Goal: Information Seeking & Learning: Understand process/instructions

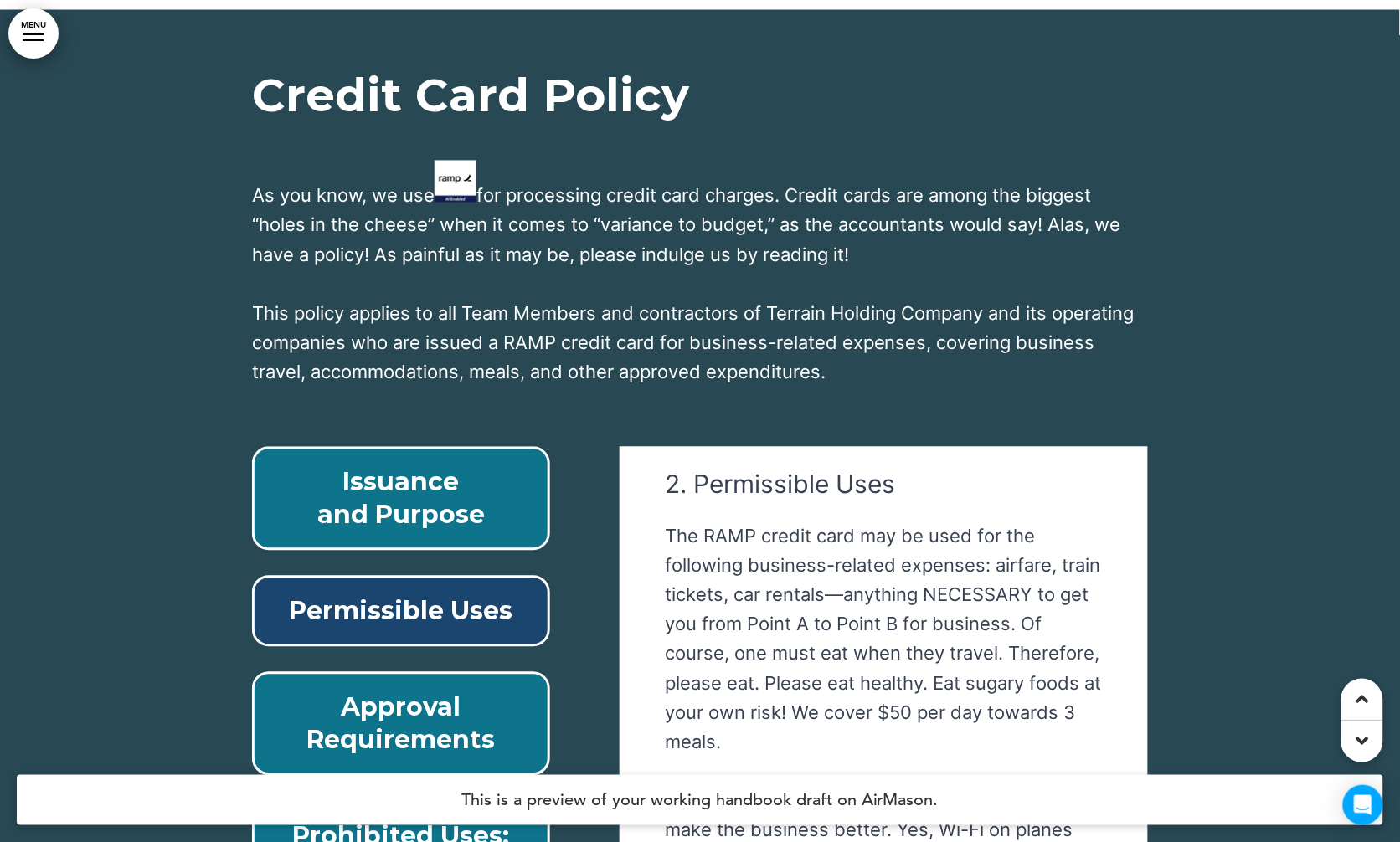
scroll to position [200, 0]
click at [365, 691] on p "Approval Requirements" at bounding box center [401, 723] width 259 height 65
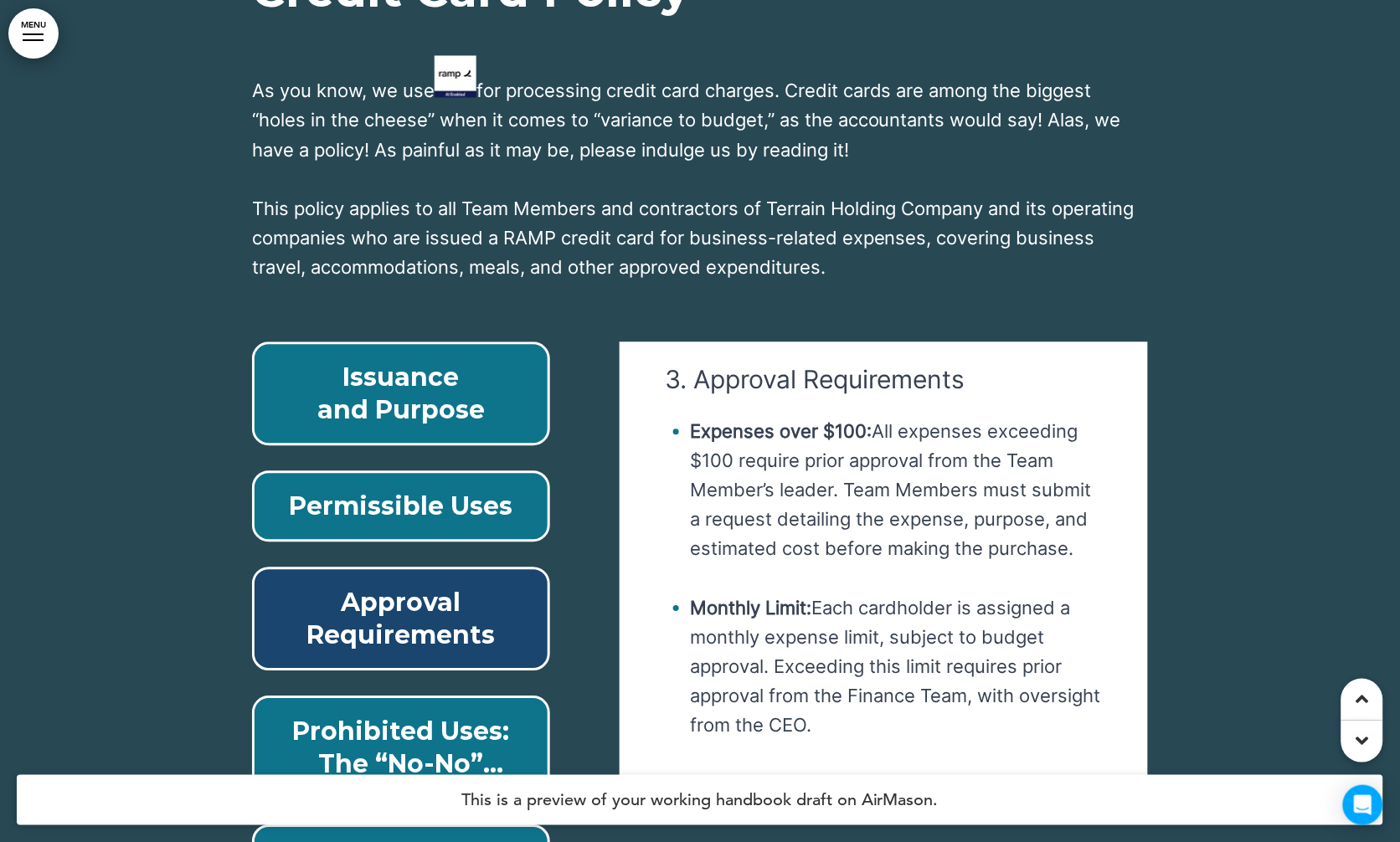
scroll to position [48348, 0]
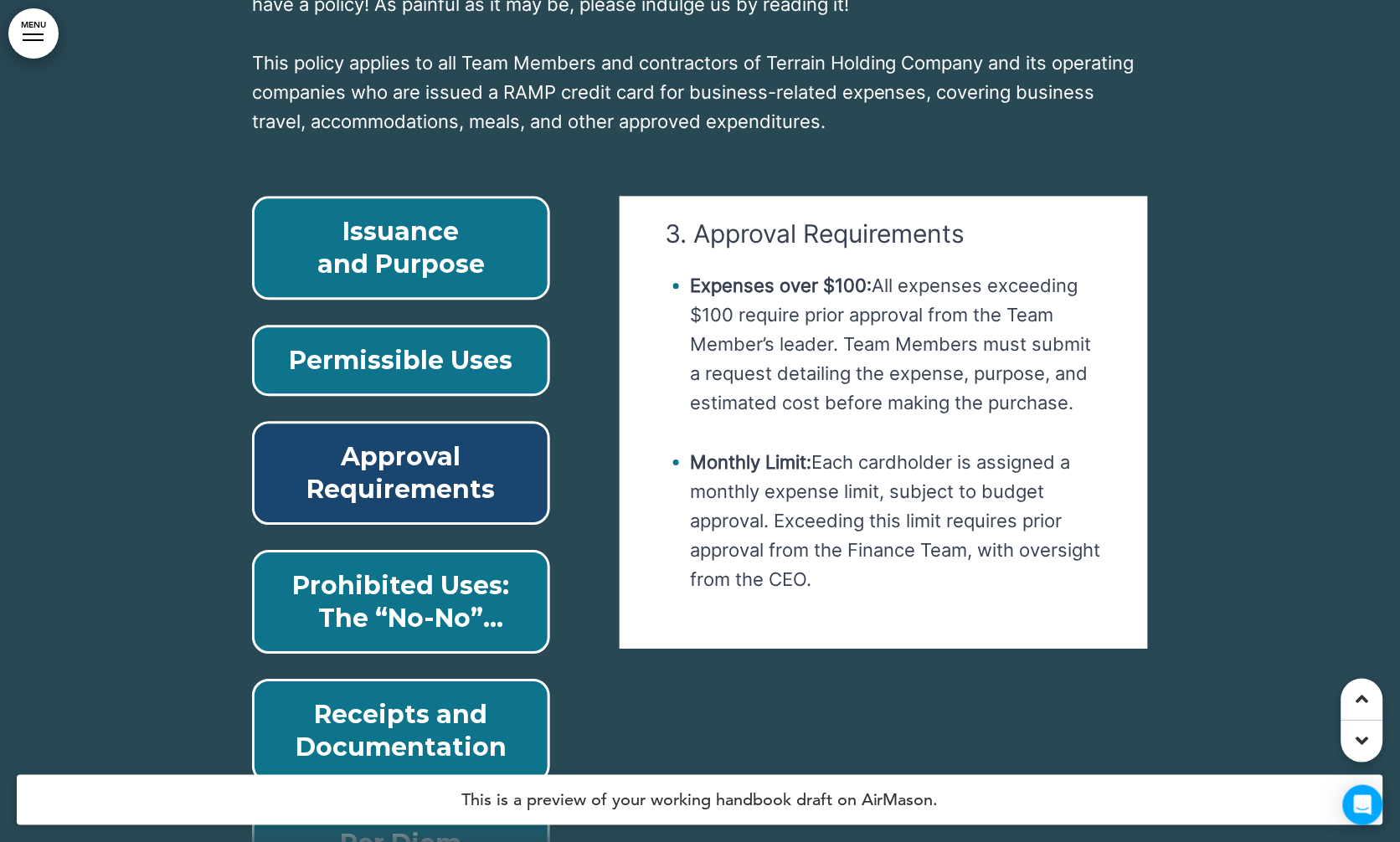
click at [365, 570] on p "Prohibited Uses: The “No-No” section." at bounding box center [401, 602] width 259 height 65
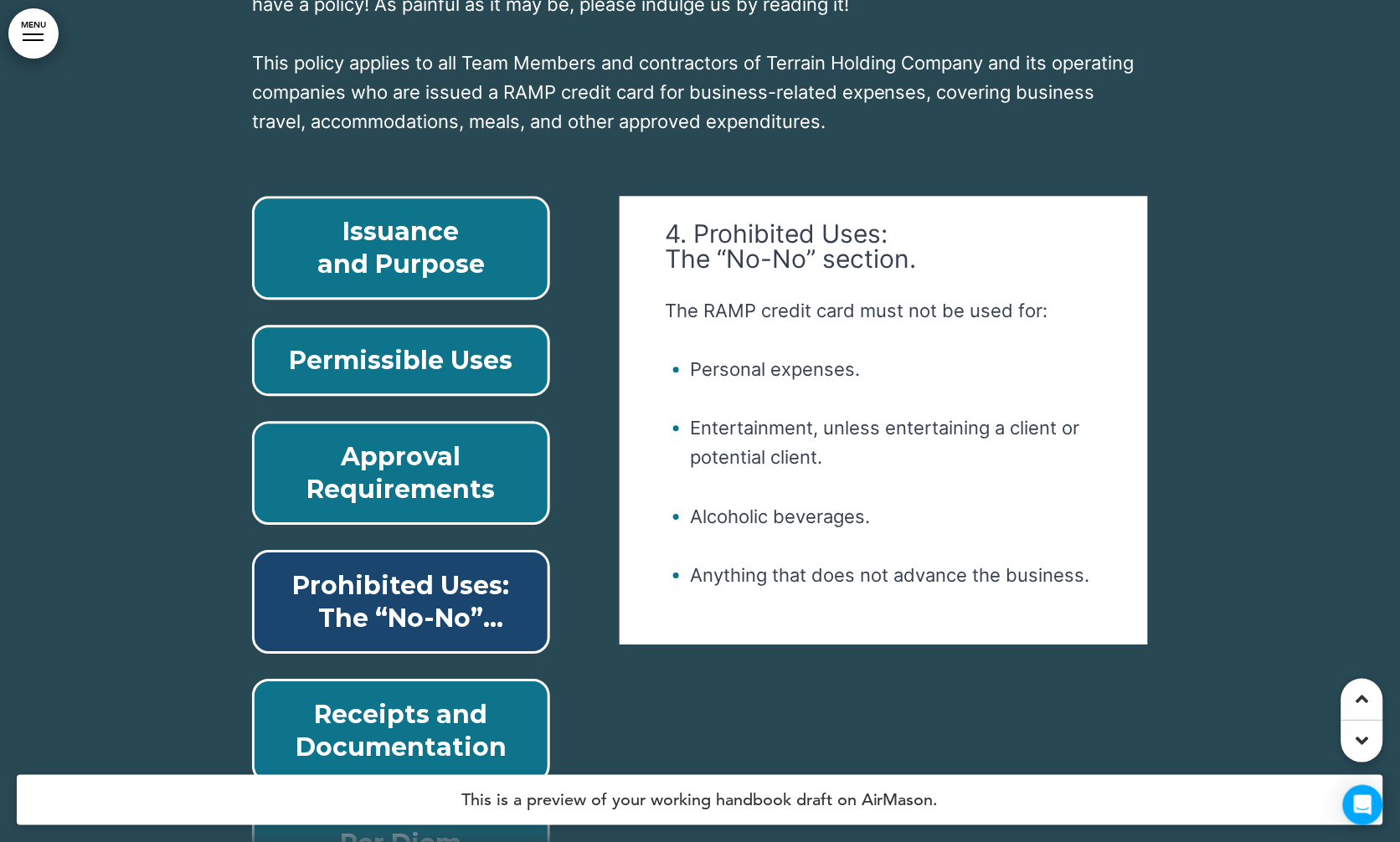
click at [410, 699] on p "Receipts and Documentation" at bounding box center [401, 731] width 259 height 65
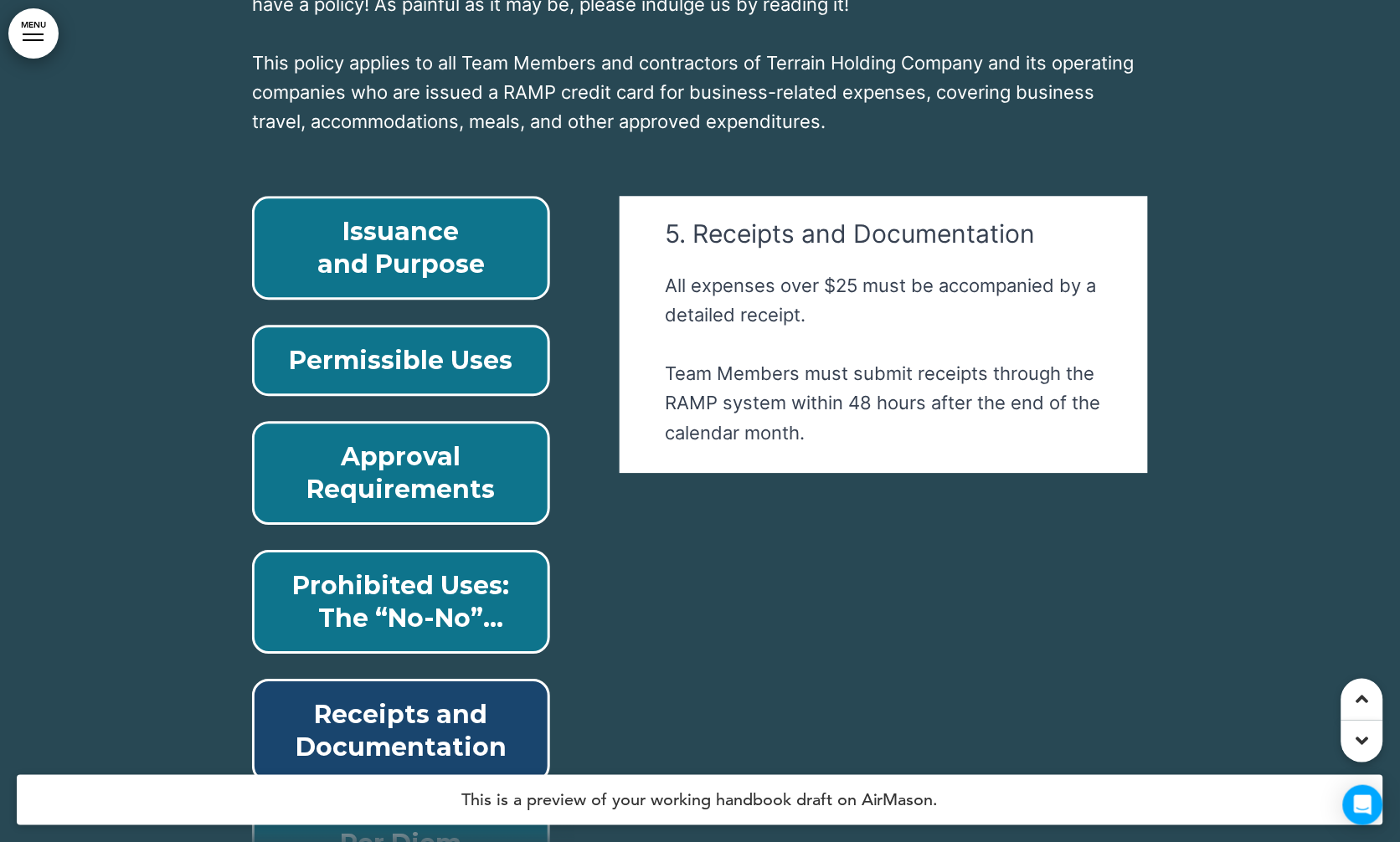
scroll to position [48473, 0]
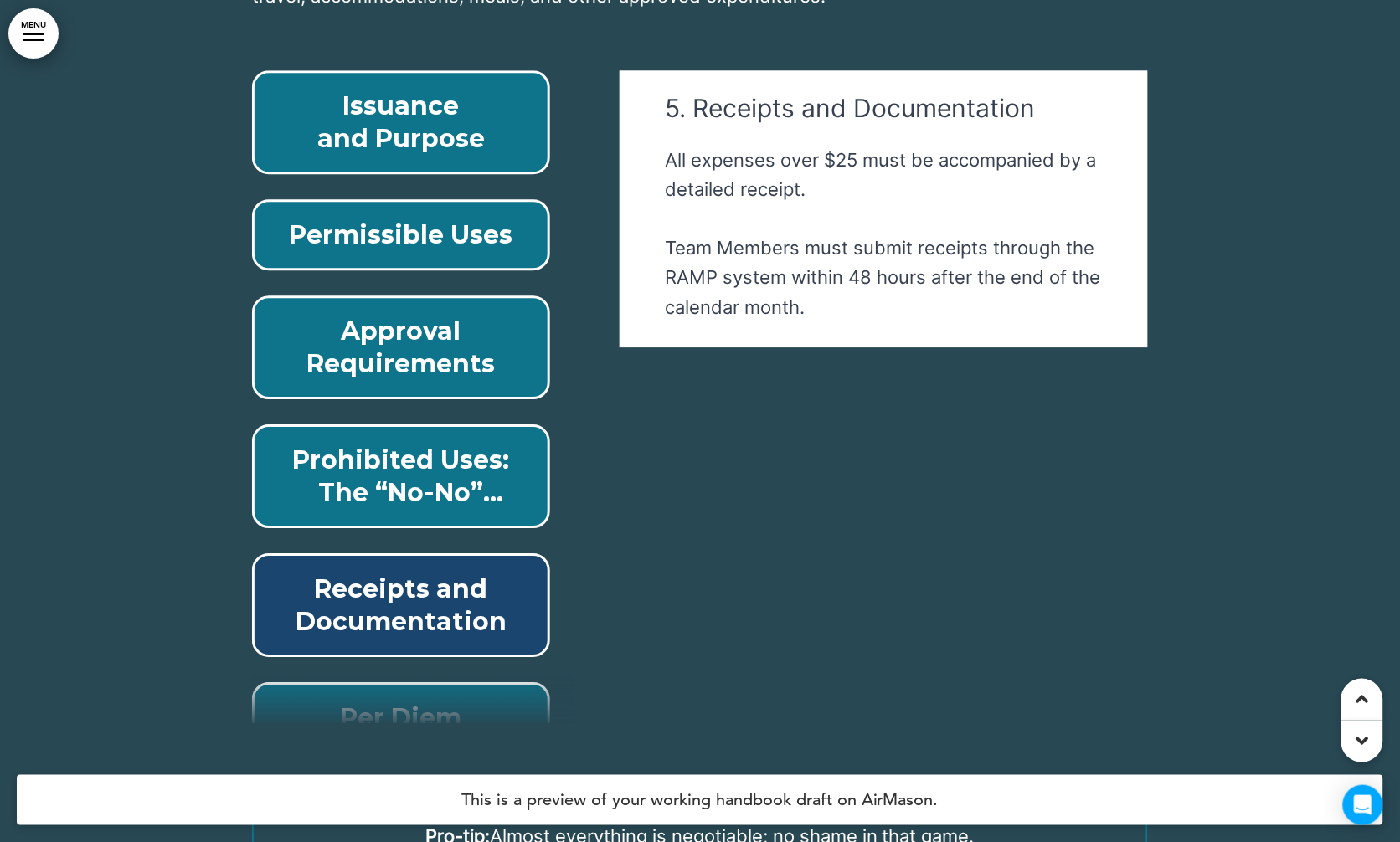
click at [398, 674] on div at bounding box center [413, 699] width 323 height 50
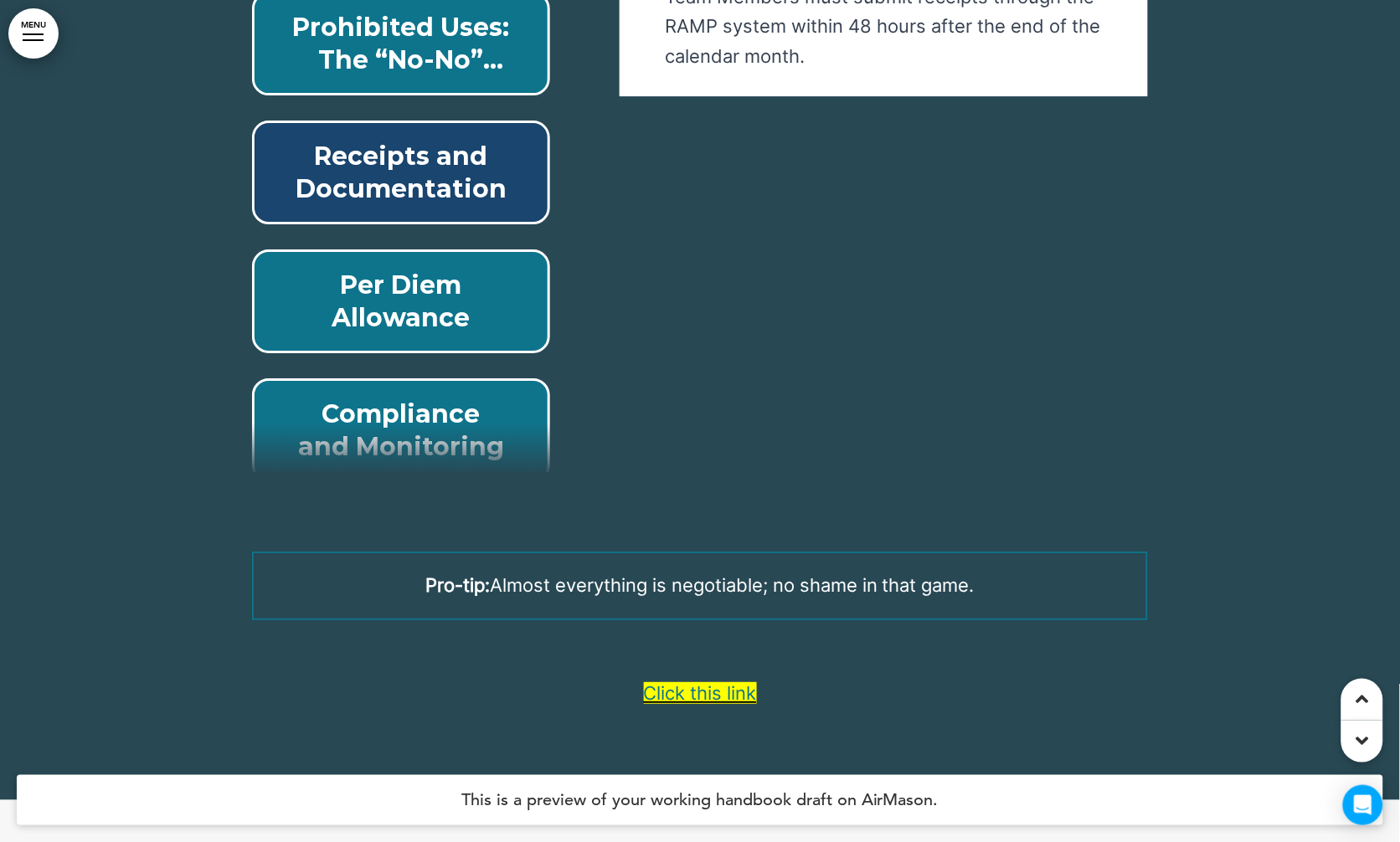
scroll to position [183, 0]
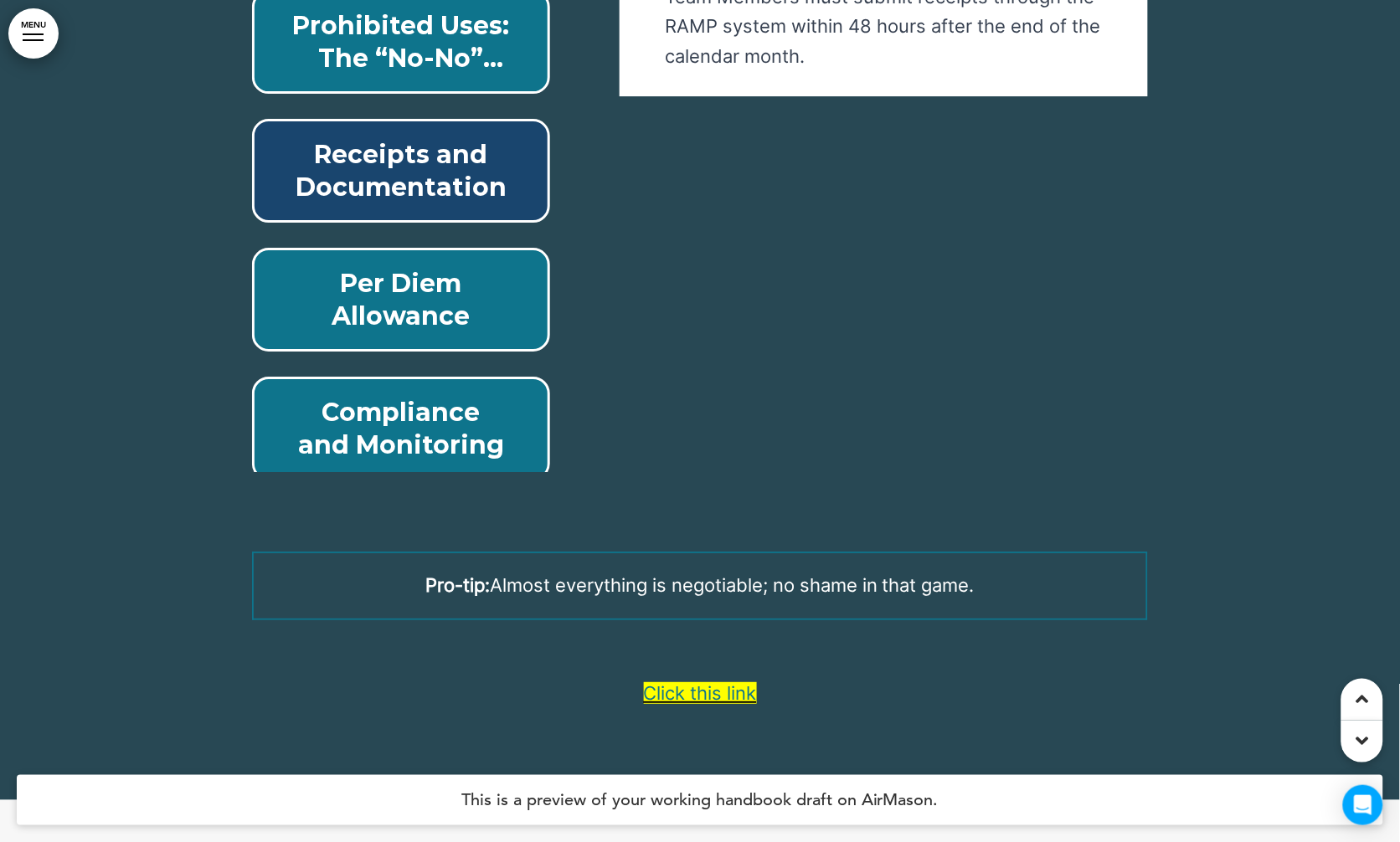
click at [425, 267] on p "Per Diem Allowance" at bounding box center [401, 299] width 259 height 65
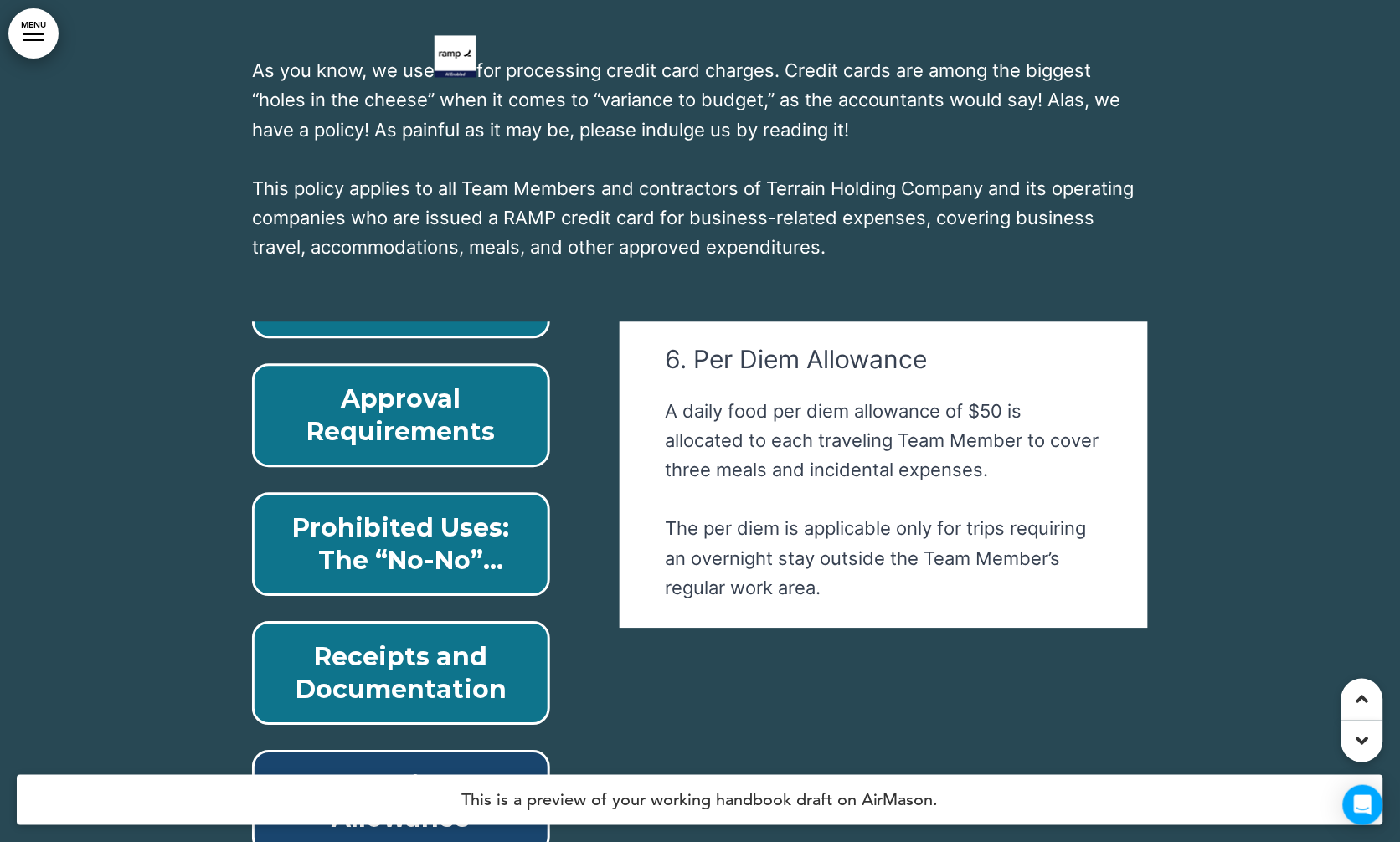
scroll to position [48348, 0]
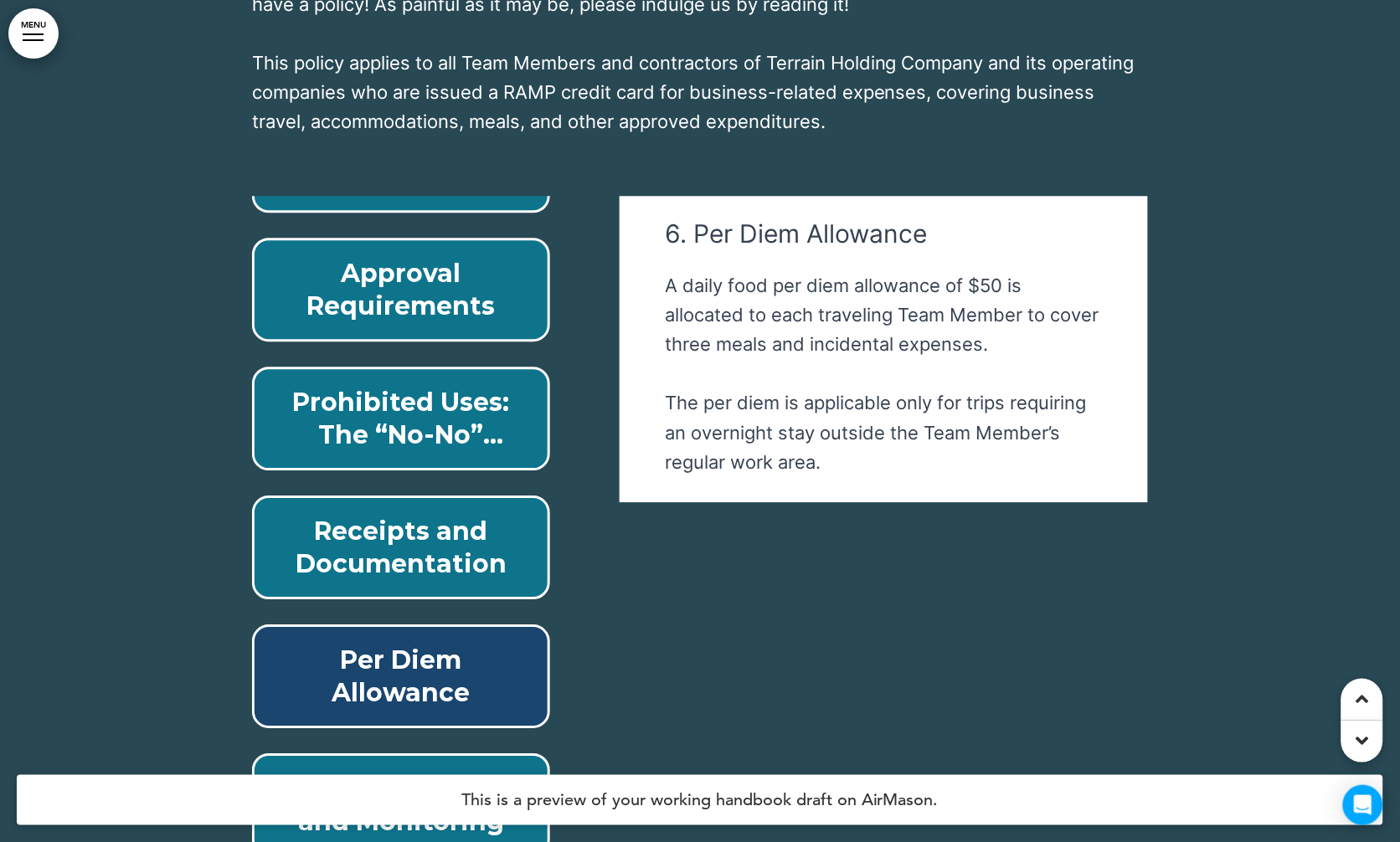
click at [398, 773] on p "Compliance and Monitoring" at bounding box center [401, 805] width 259 height 65
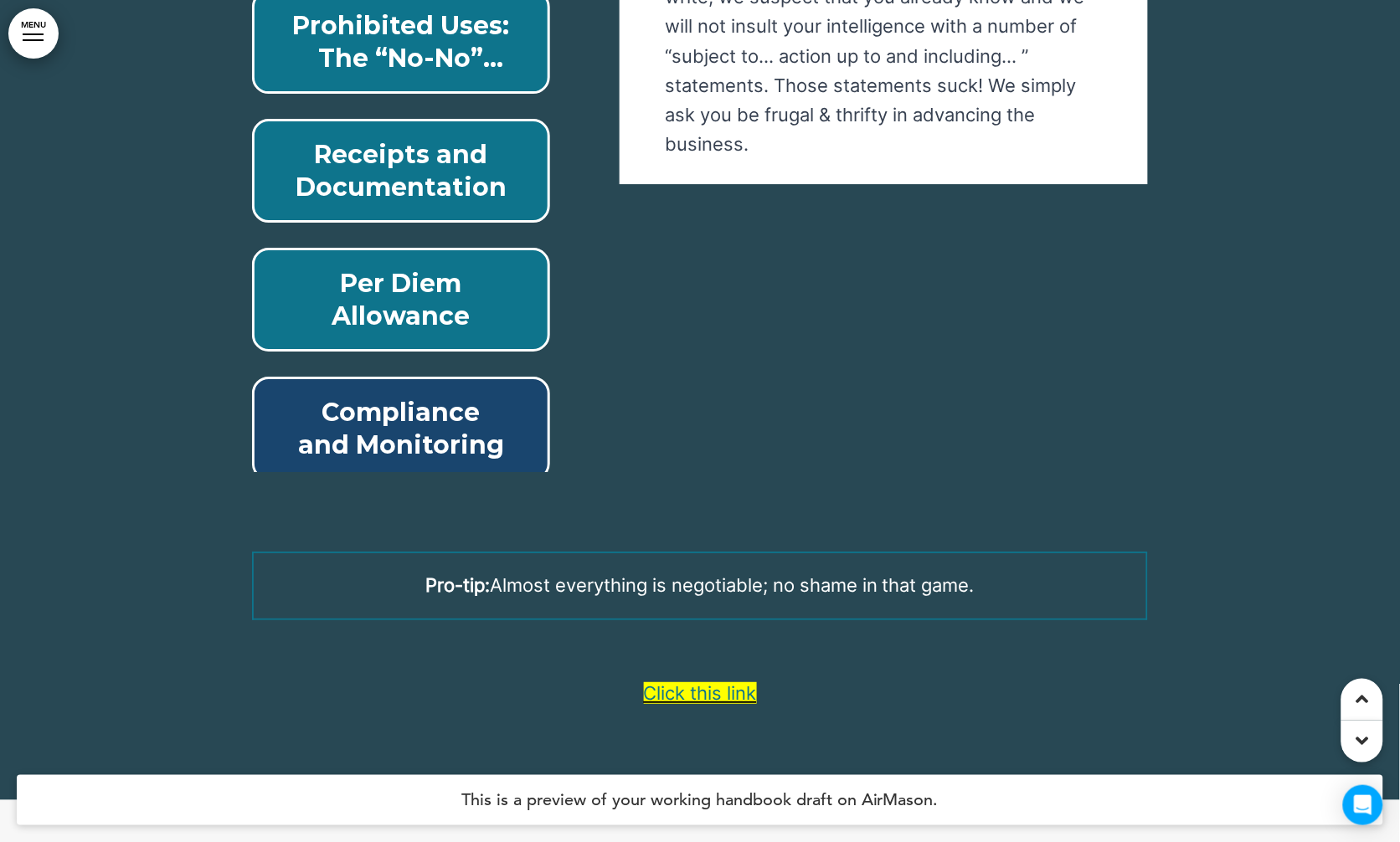
scroll to position [48850, 0]
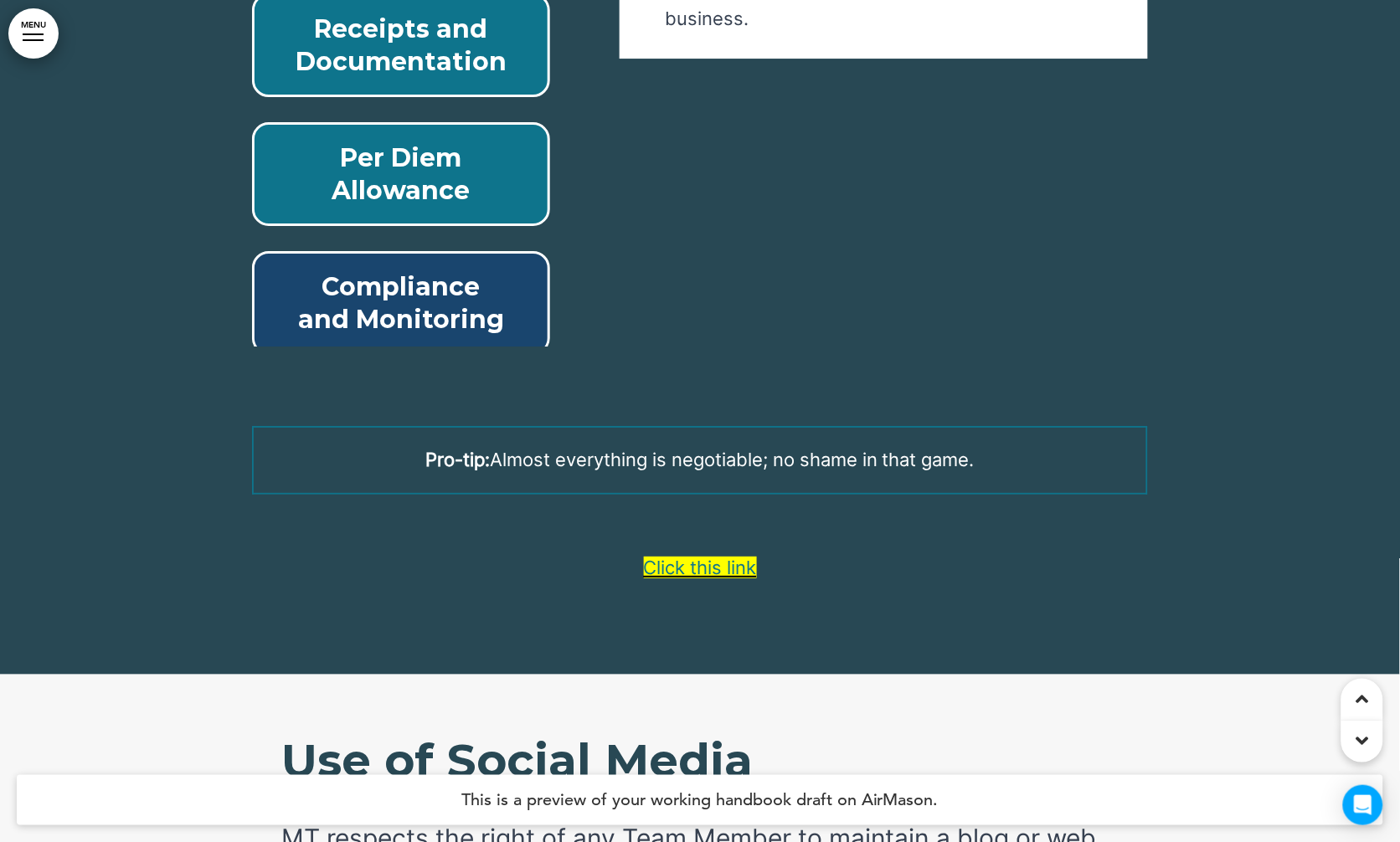
click at [689, 556] on link "Click this link" at bounding box center [700, 567] width 113 height 22
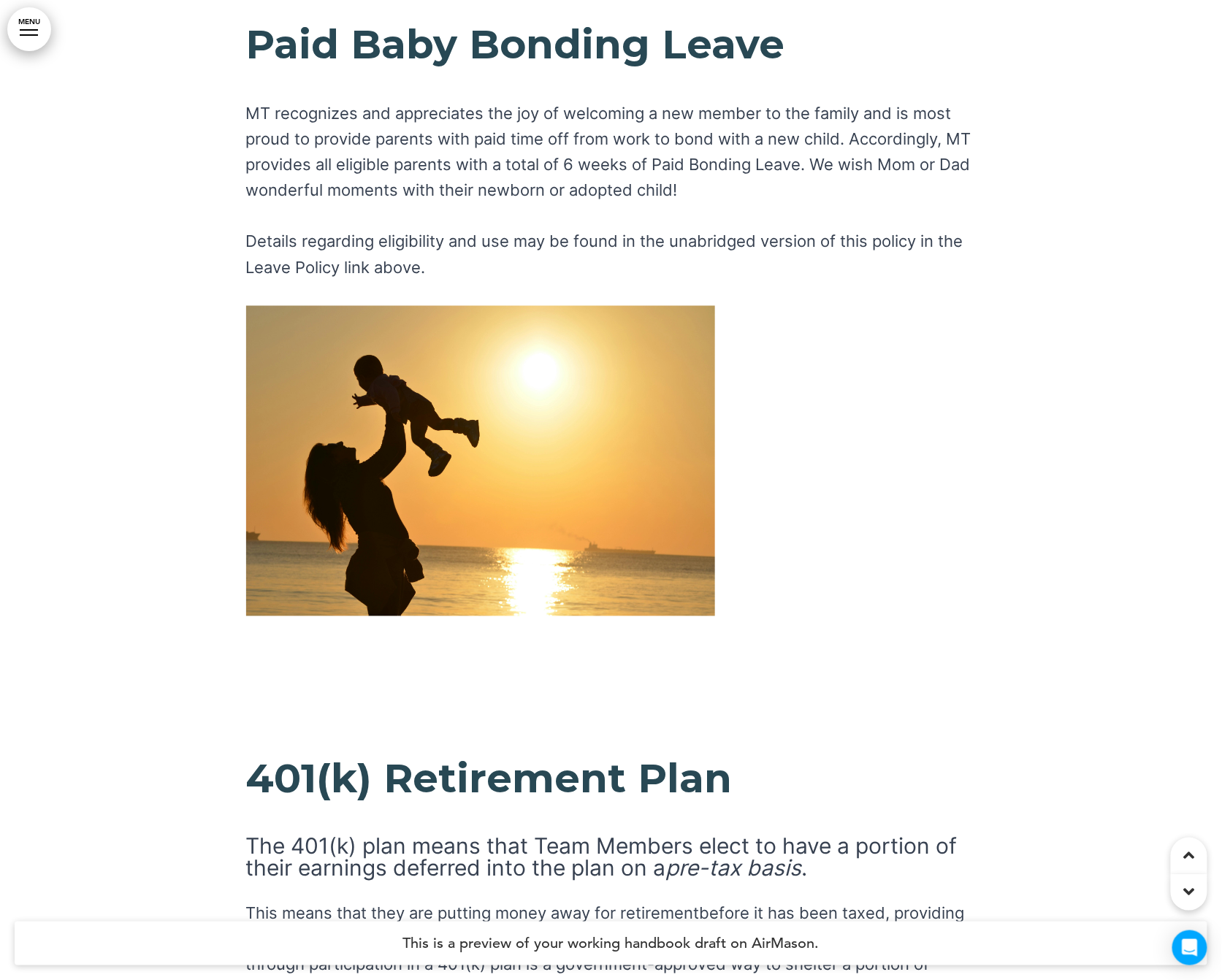
scroll to position [66175, 0]
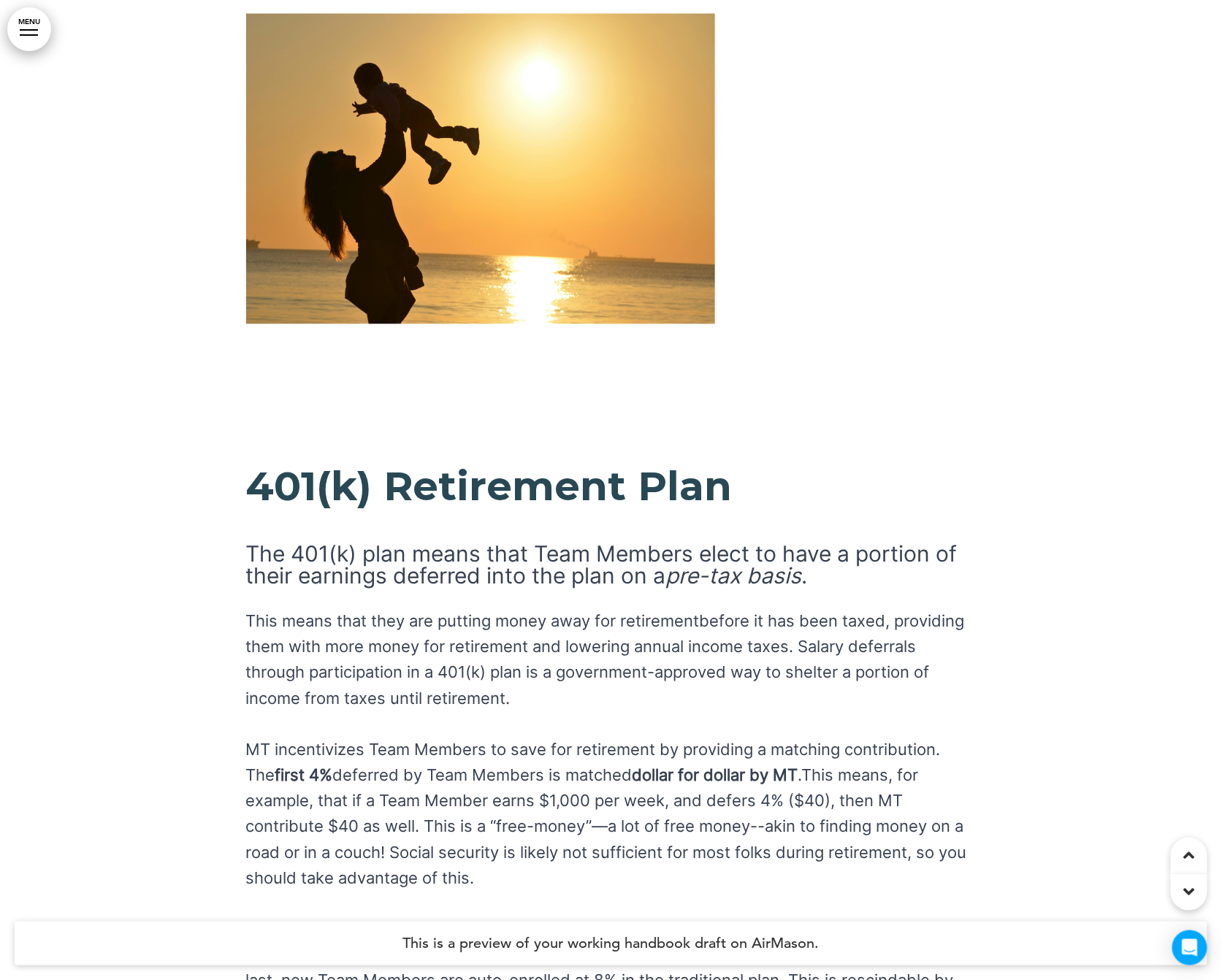
click at [550, 571] on div "401(k) Retirement Plan The 401(k) plan means that Team Members elect to have a …" at bounding box center [611, 769] width 730 height 604
click at [916, 675] on div at bounding box center [611, 781] width 1222 height 739
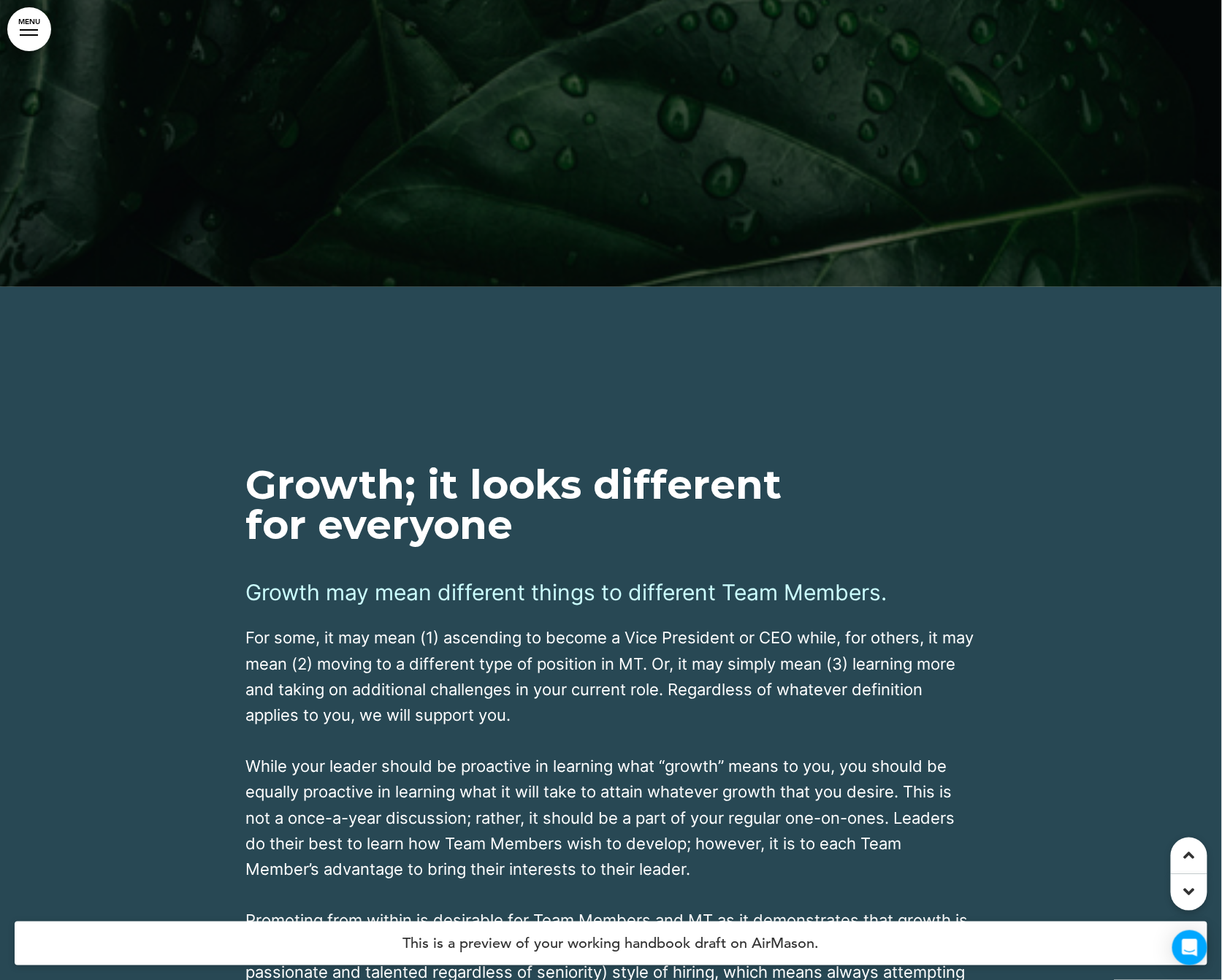
scroll to position [68073, 0]
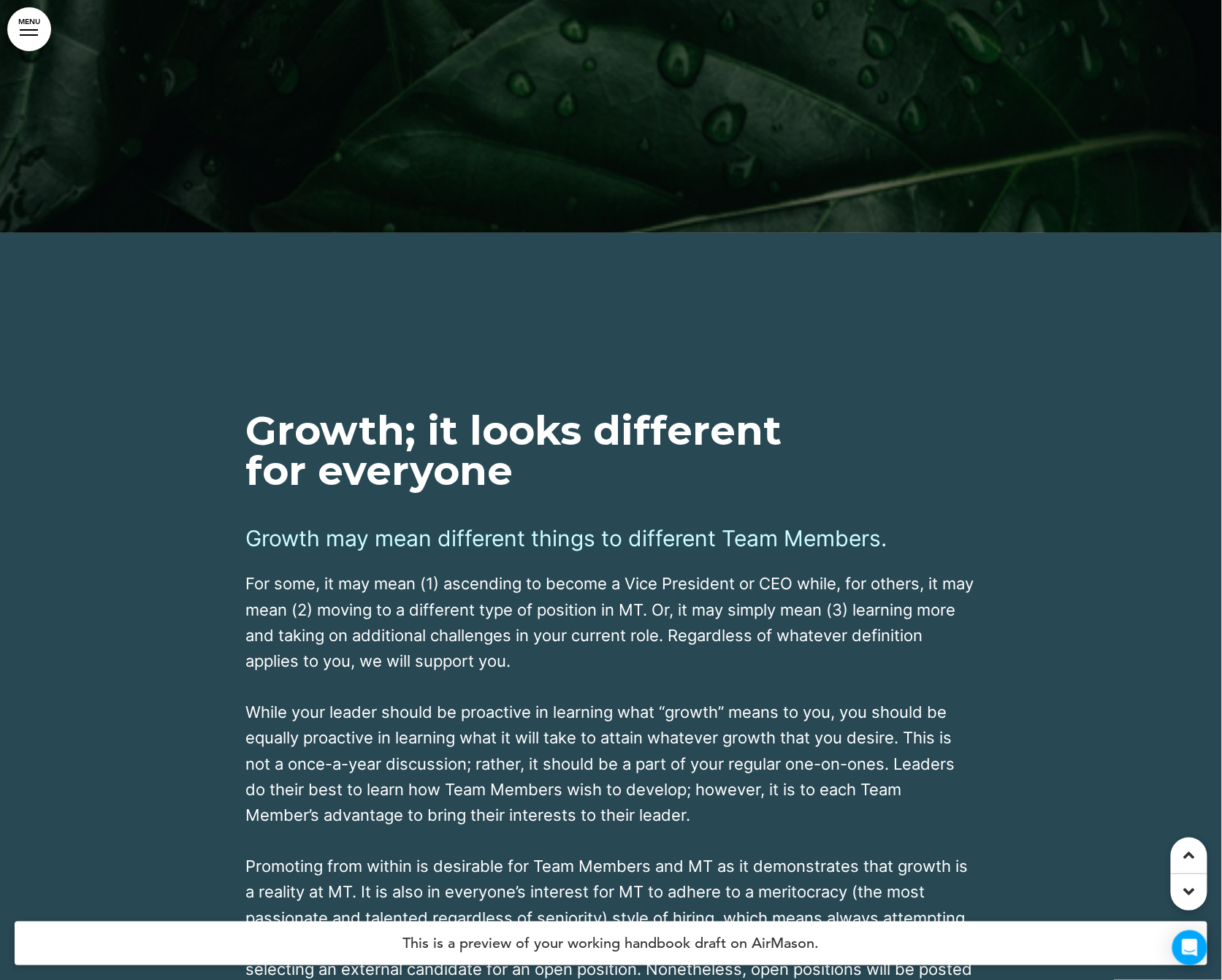
click at [916, 667] on div at bounding box center [611, 723] width 1222 height 980
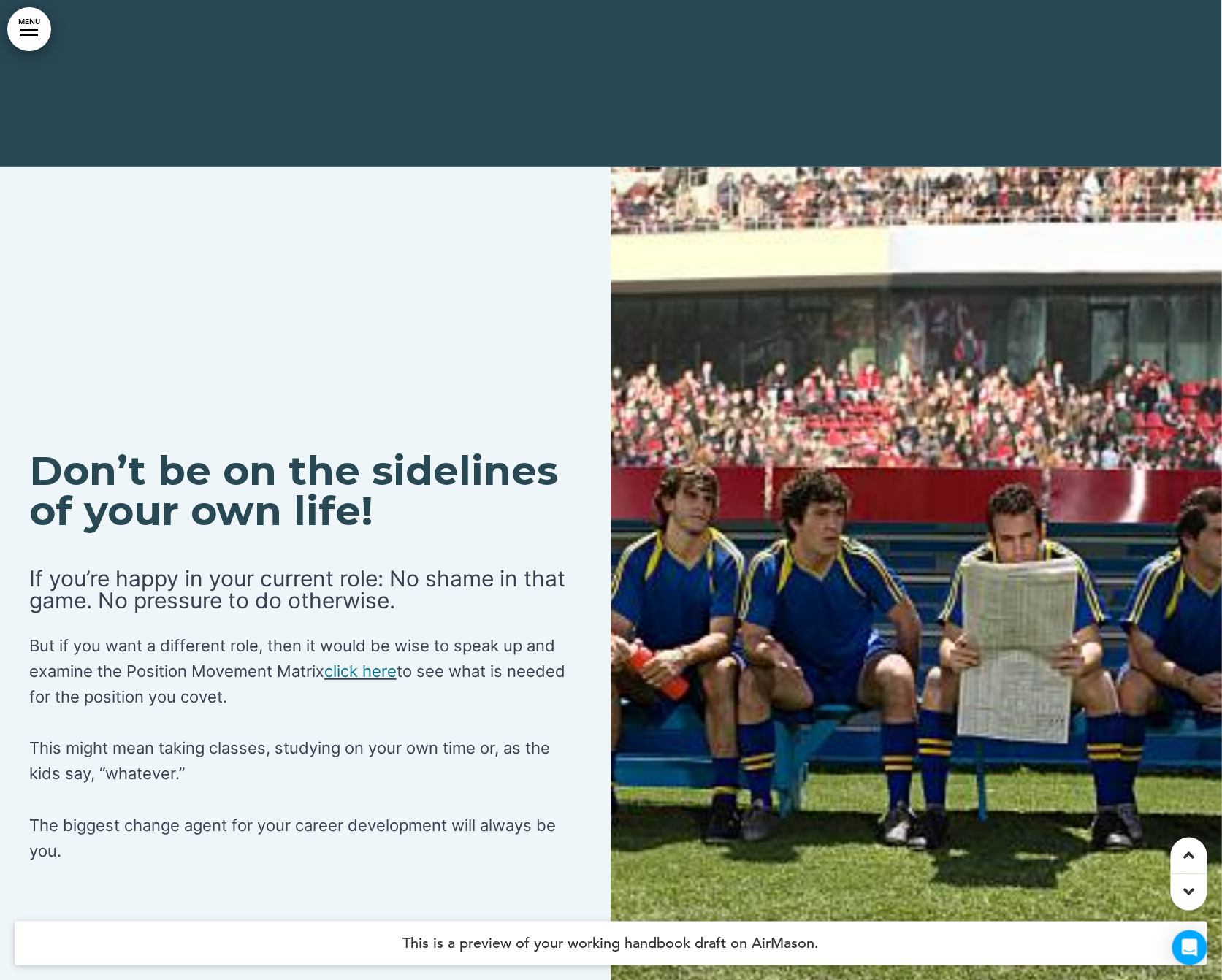
scroll to position [69095, 0]
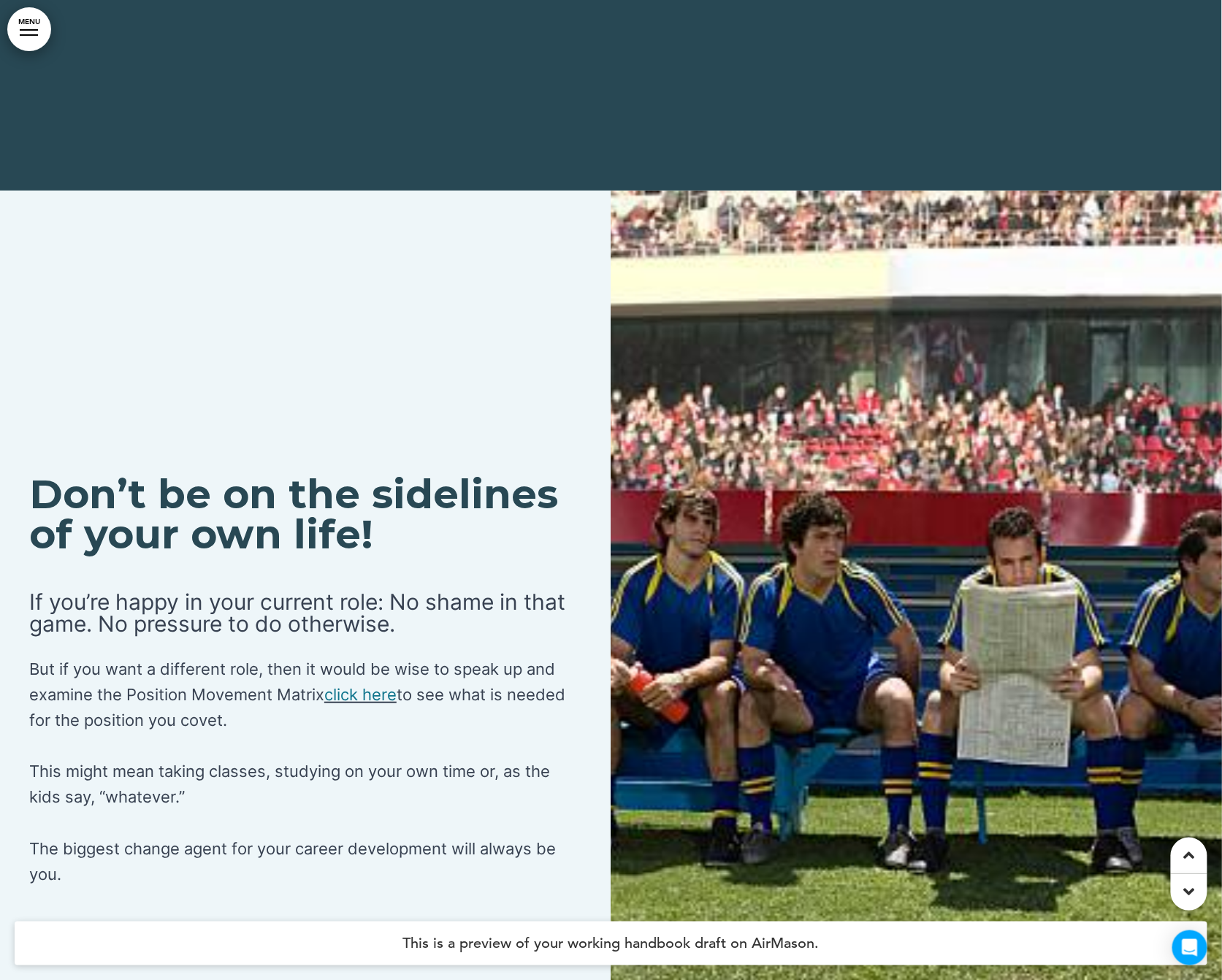
click at [410, 733] on div "Don’t be on the sidelines of your own life! If you’re happy in your current rol…" at bounding box center [611, 680] width 1222 height 980
click at [453, 733] on p "This might mean taking classes, studying on your own time or, as the kids say, …" at bounding box center [306, 784] width 553 height 51
click at [380, 733] on div "Don’t be on the sidelines of your own life! If you’re happy in your current rol…" at bounding box center [306, 680] width 611 height 522
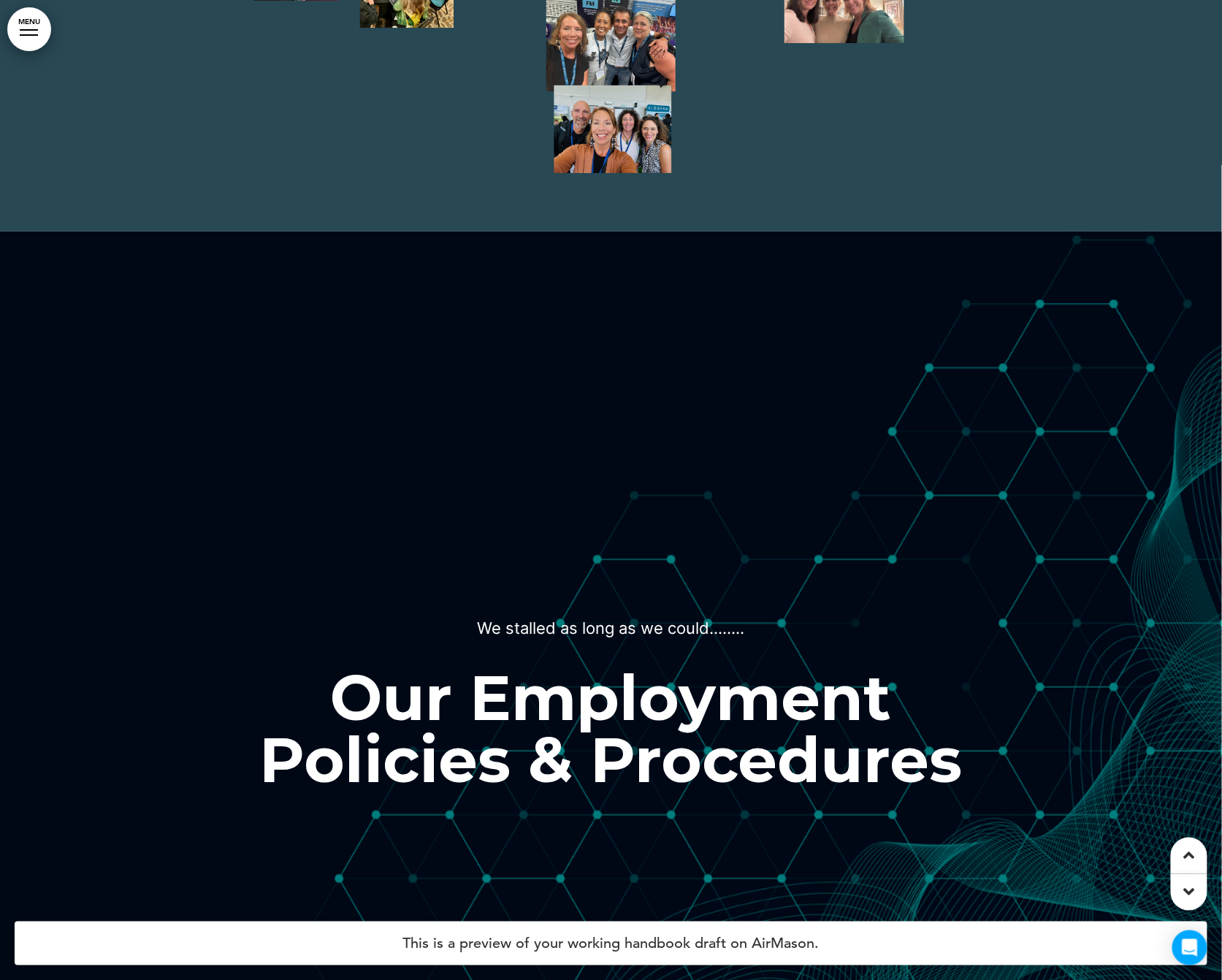
scroll to position [0, 0]
